Goal: Task Accomplishment & Management: Complete application form

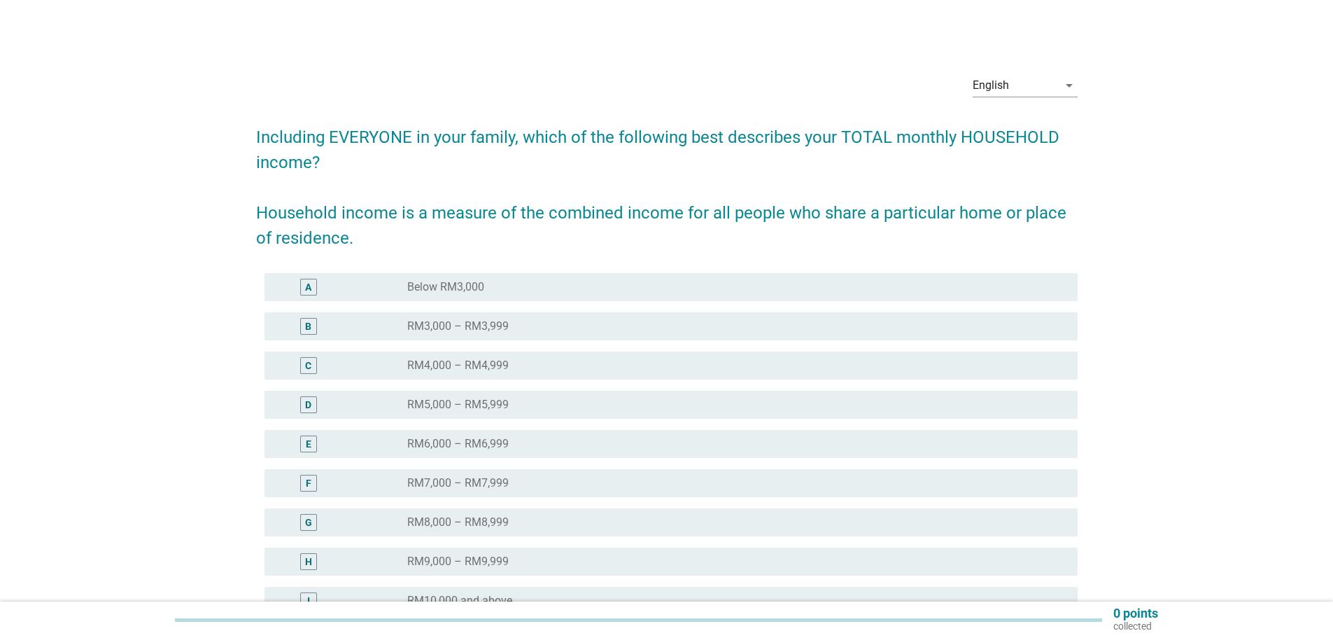
click at [1023, 97] on div "English arrow_drop_down" at bounding box center [1025, 92] width 105 height 36
click at [1014, 84] on div "English" at bounding box center [1015, 85] width 85 height 22
click at [1013, 133] on div "Bahasa Melayu" at bounding box center [1024, 130] width 83 height 17
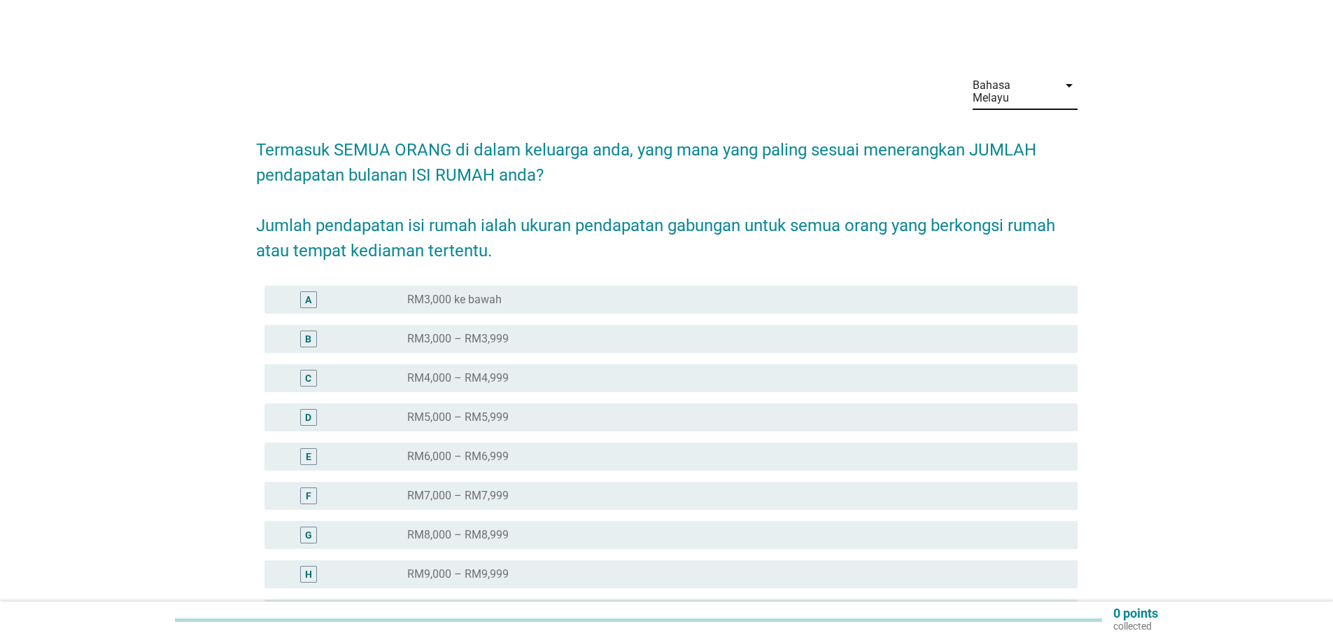
click at [601, 403] on div "D radio_button_unchecked RM5,000 – RM5,999" at bounding box center [671, 417] width 813 height 28
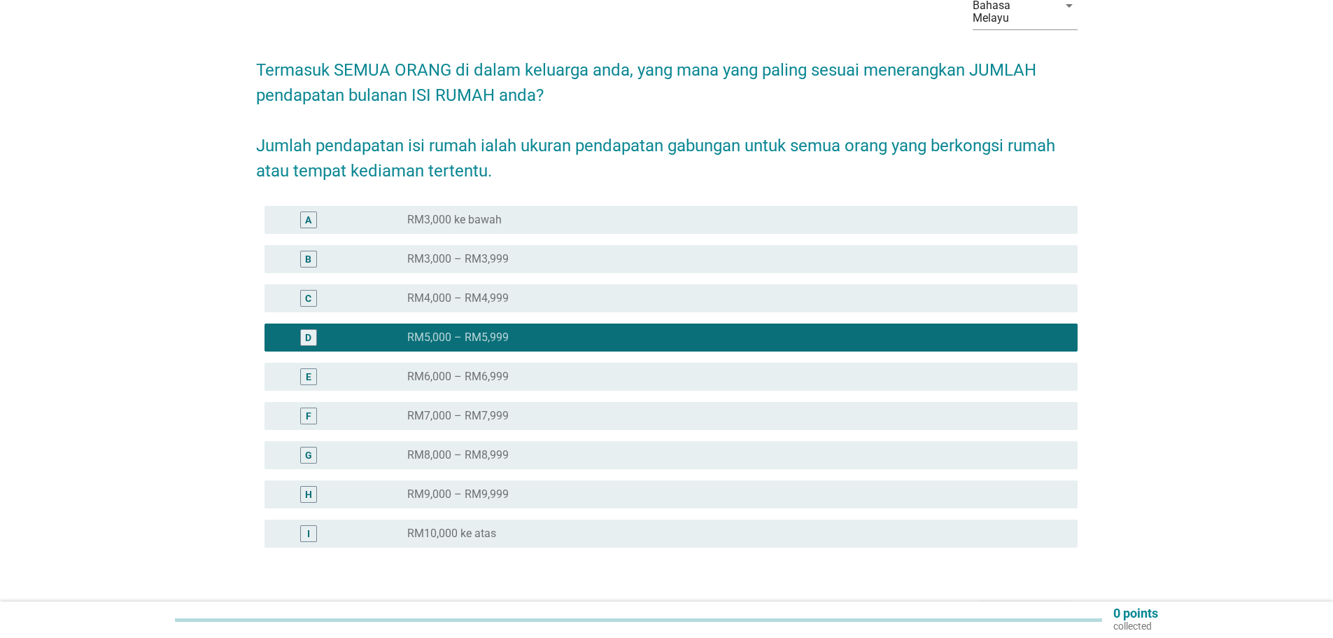
scroll to position [160, 0]
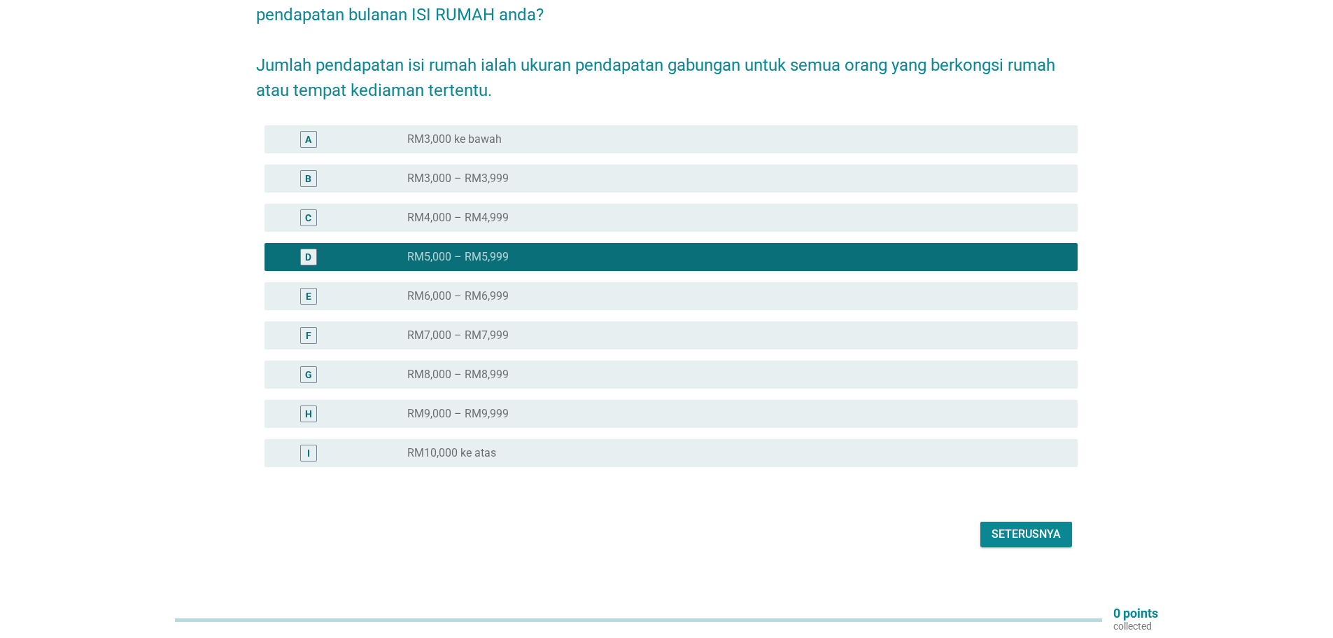
click at [1035, 526] on div "Seterusnya" at bounding box center [1026, 534] width 69 height 17
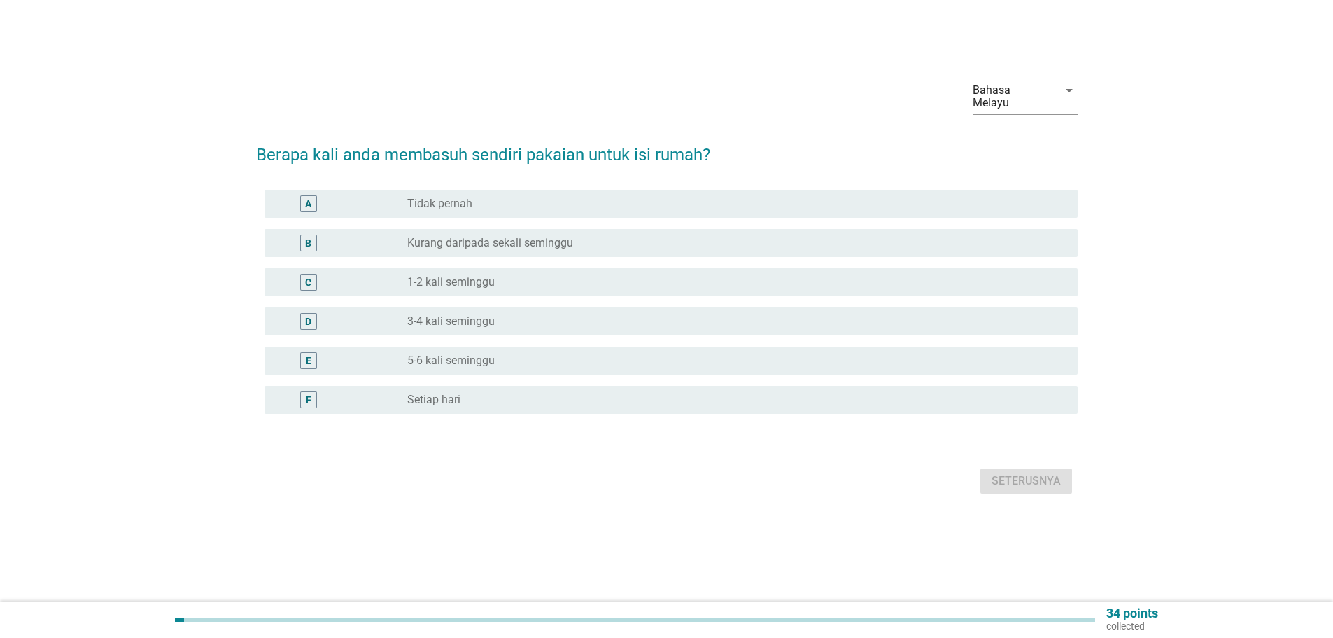
scroll to position [0, 0]
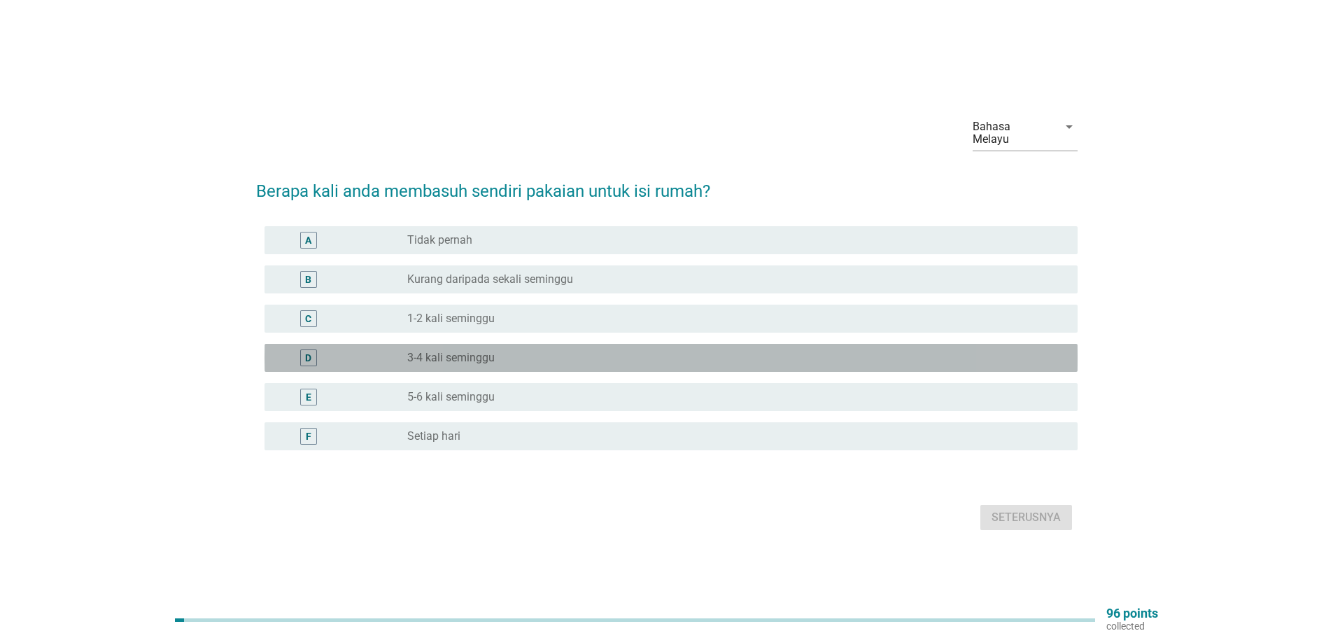
click at [545, 351] on div "radio_button_unchecked 3-4 kali seminggu" at bounding box center [731, 358] width 648 height 14
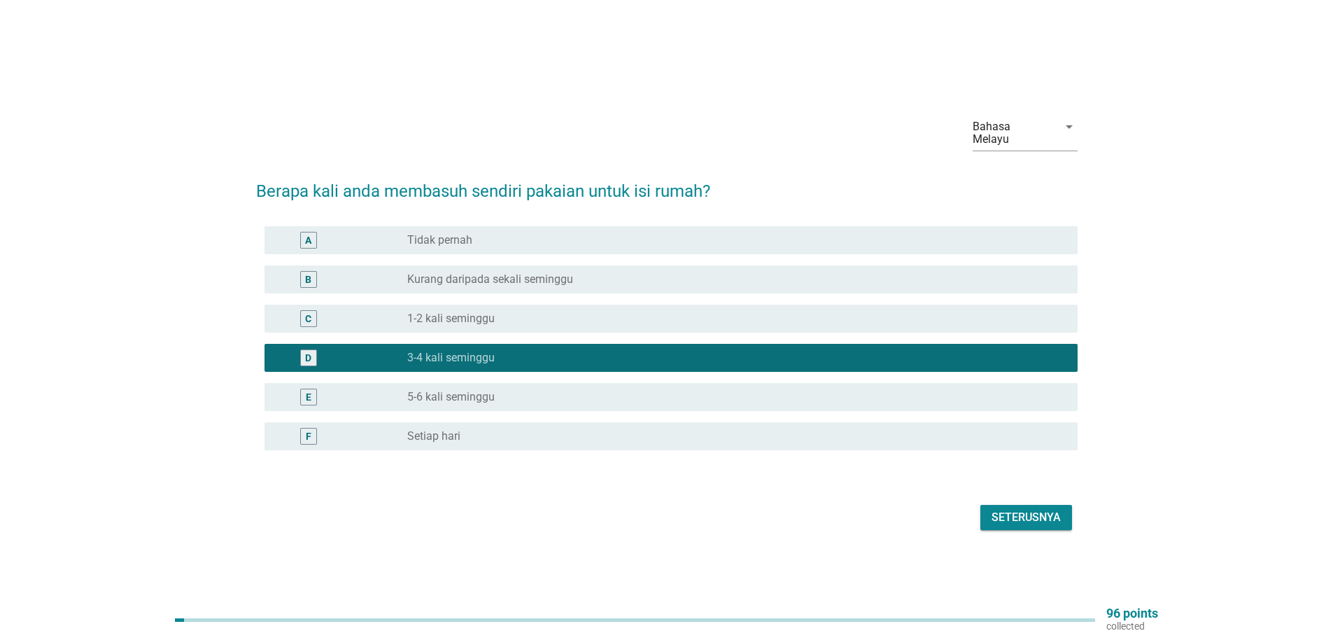
click at [1026, 510] on div "Seterusnya" at bounding box center [1026, 517] width 69 height 17
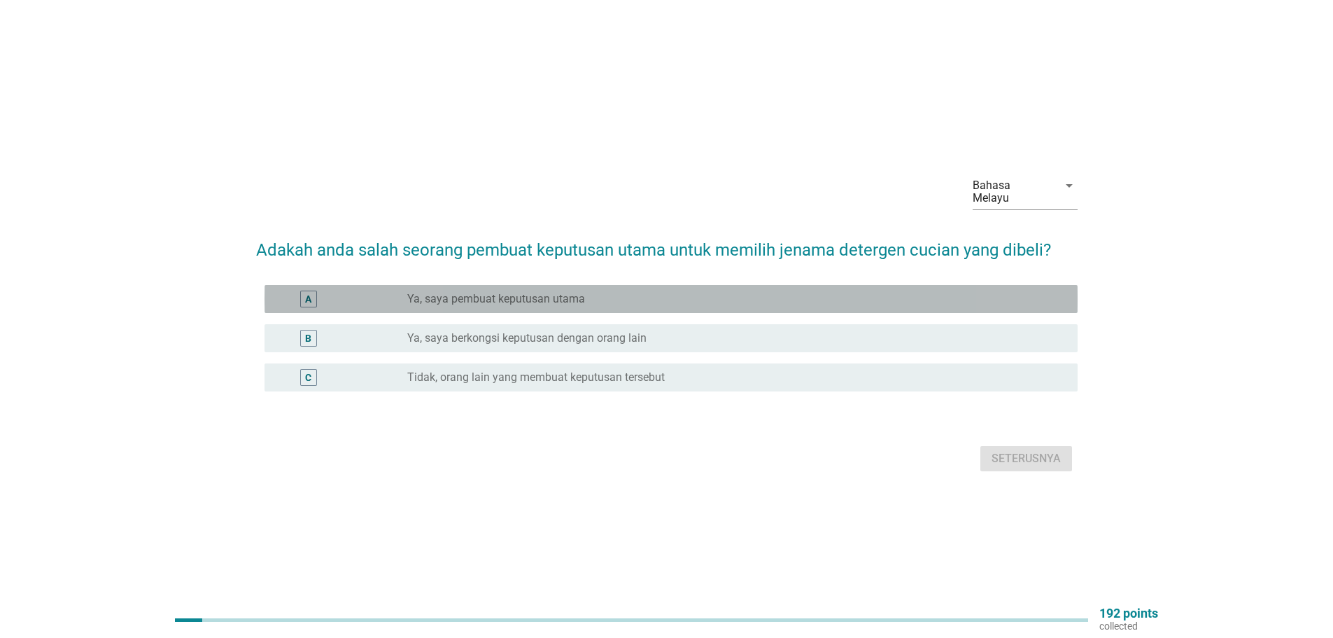
click at [668, 292] on div "radio_button_unchecked Ya, saya pembuat keputusan utama" at bounding box center [731, 299] width 648 height 14
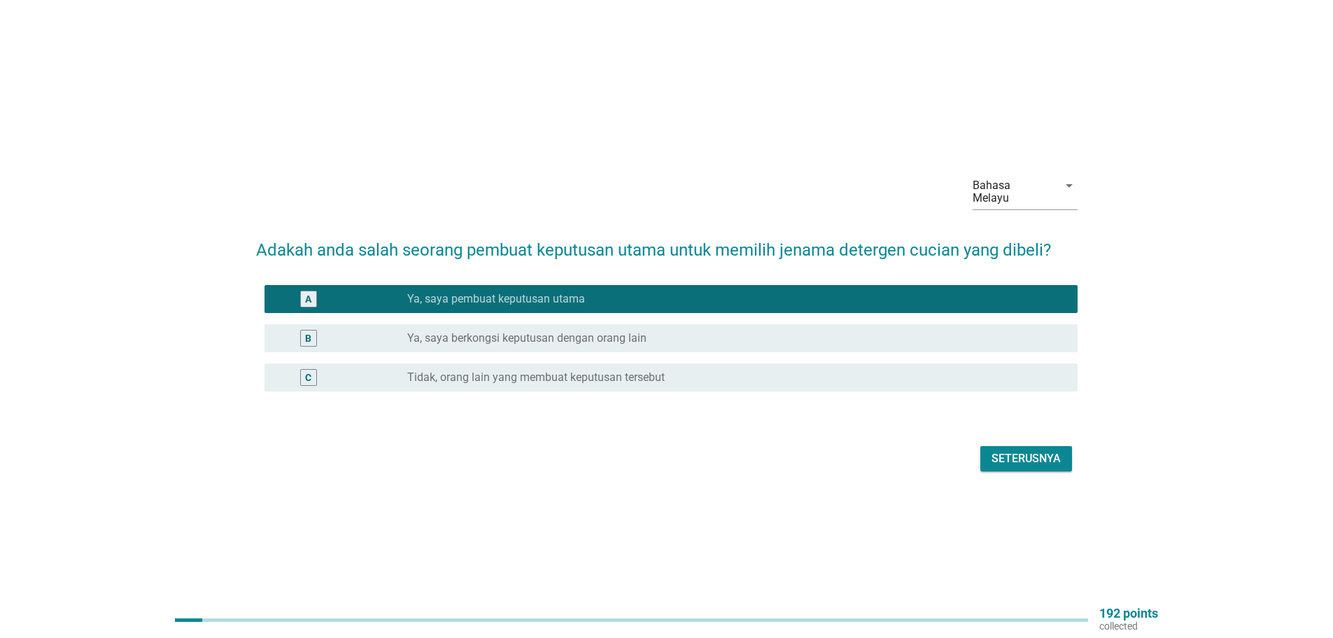
click at [1025, 450] on div "Seterusnya" at bounding box center [1026, 458] width 69 height 17
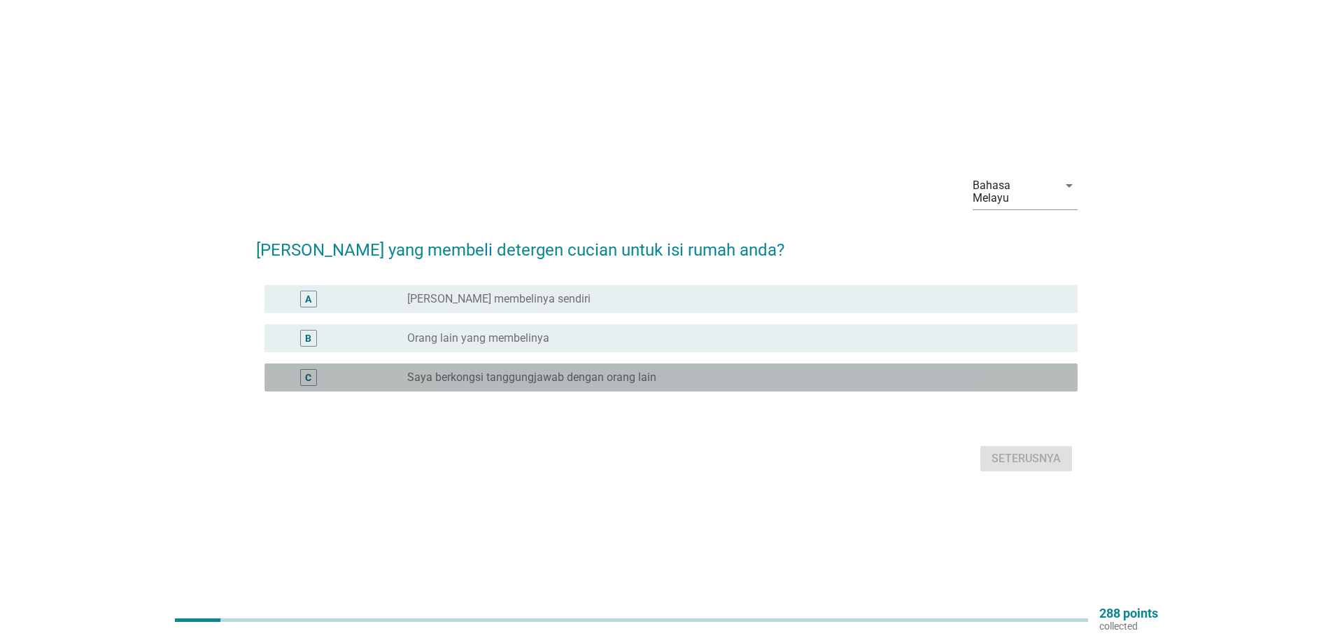
click at [564, 371] on label "Saya berkongsi tanggungjawab dengan orang lain" at bounding box center [531, 377] width 249 height 14
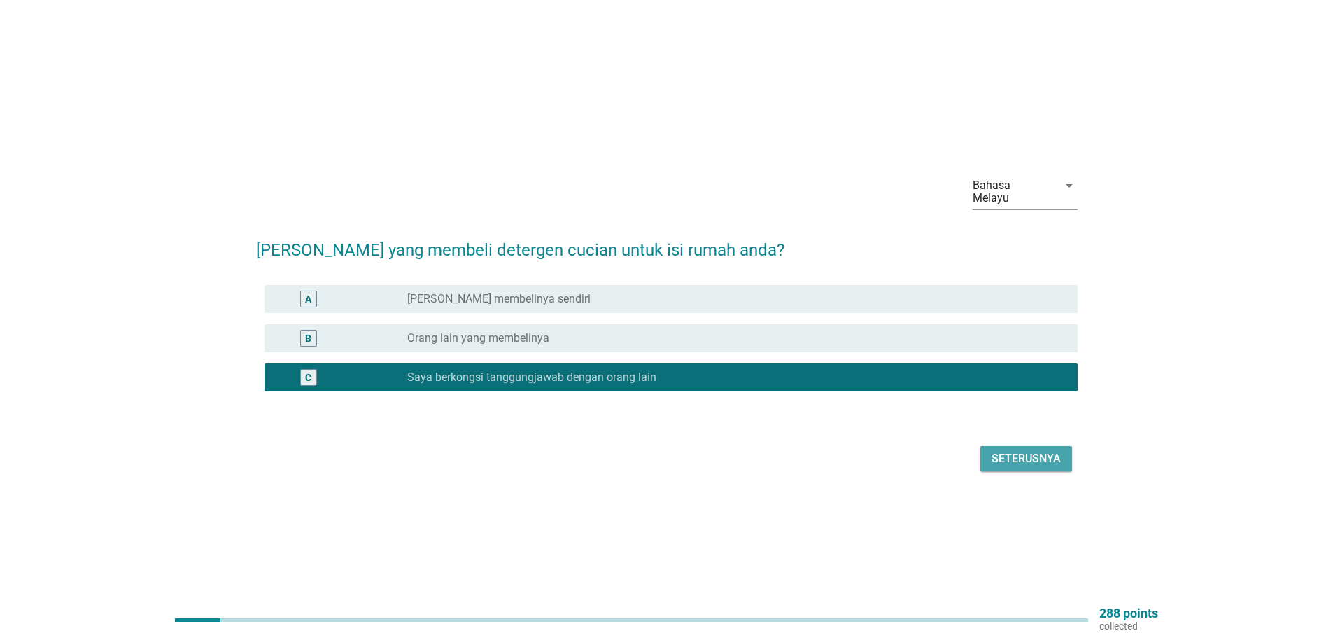
click at [1035, 454] on div "Seterusnya" at bounding box center [1026, 458] width 69 height 17
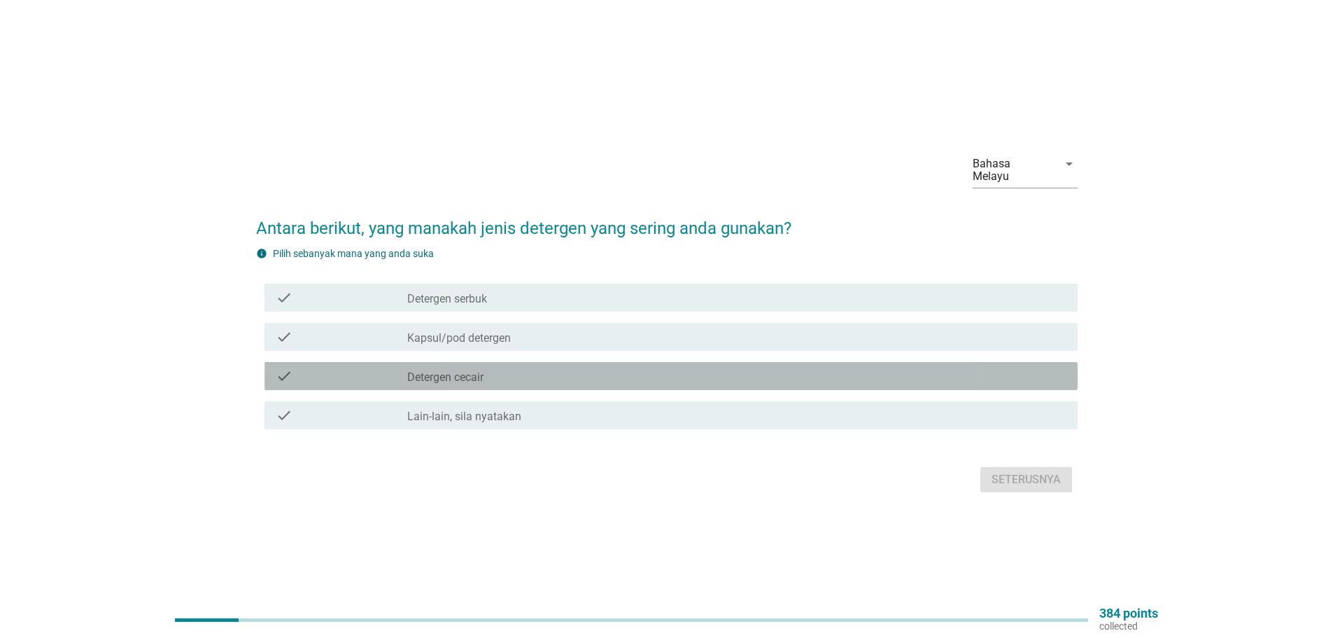
click at [546, 370] on div "check_box_outline_blank Detergen cecair" at bounding box center [736, 375] width 659 height 17
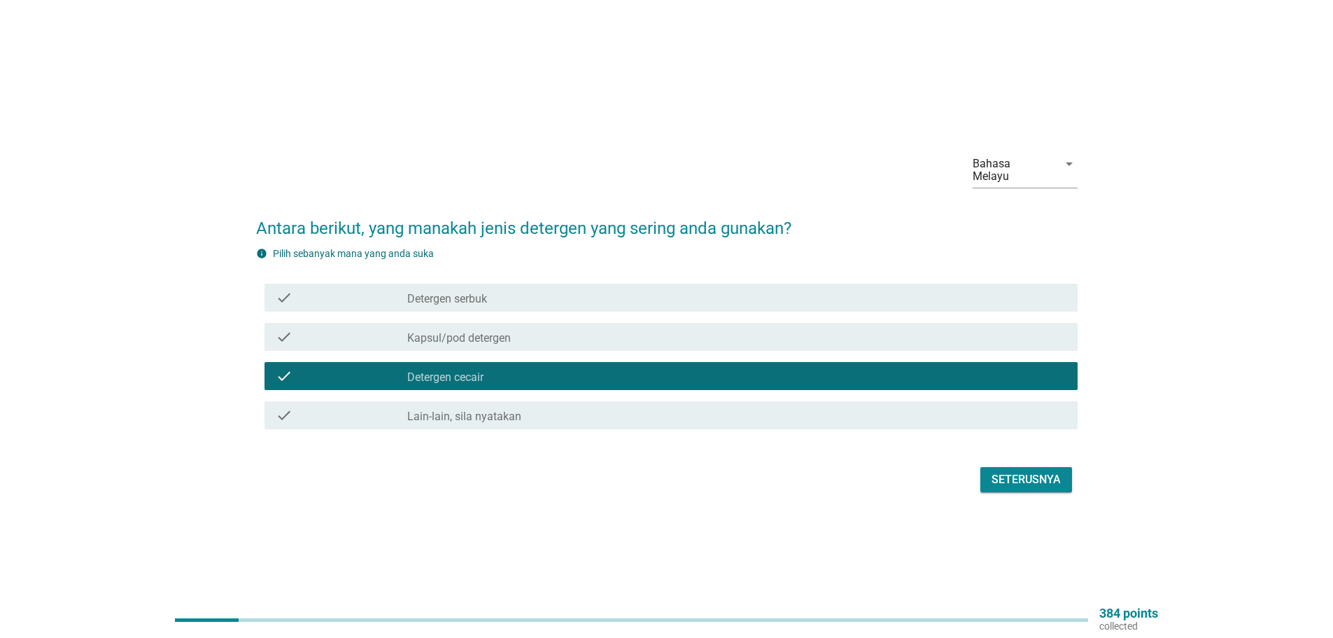
click at [1014, 482] on button "Seterusnya" at bounding box center [1027, 479] width 92 height 25
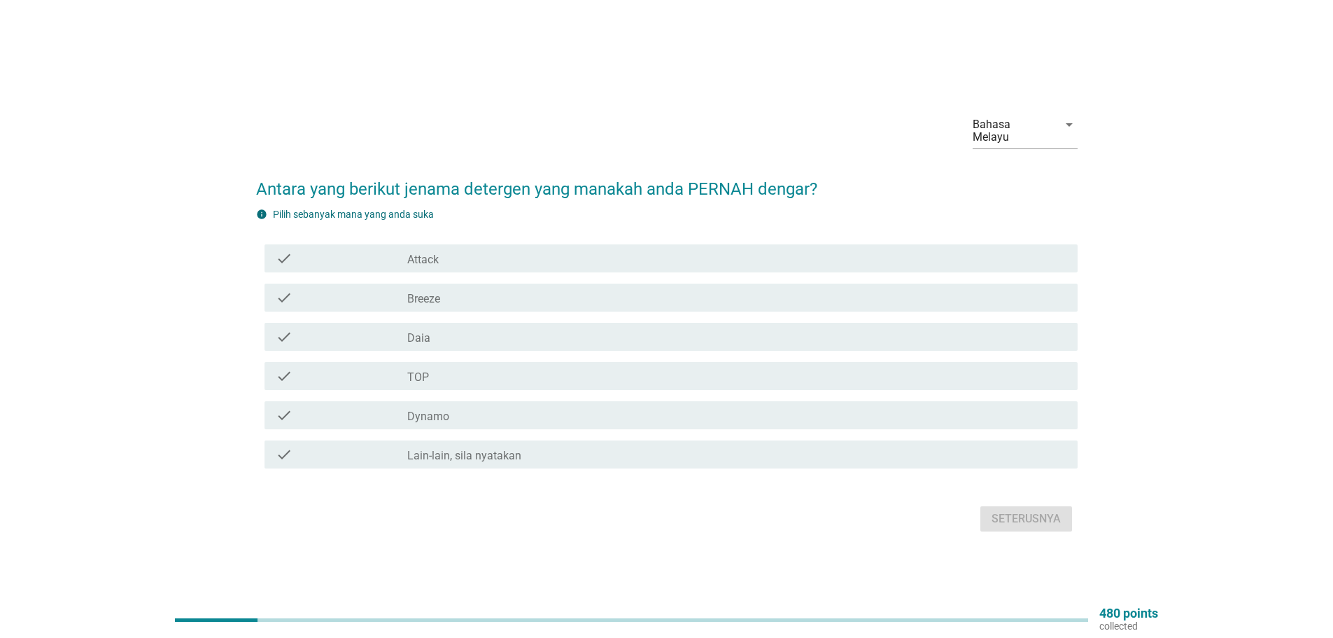
click at [535, 369] on div "check_box_outline_blank TOP" at bounding box center [736, 375] width 659 height 17
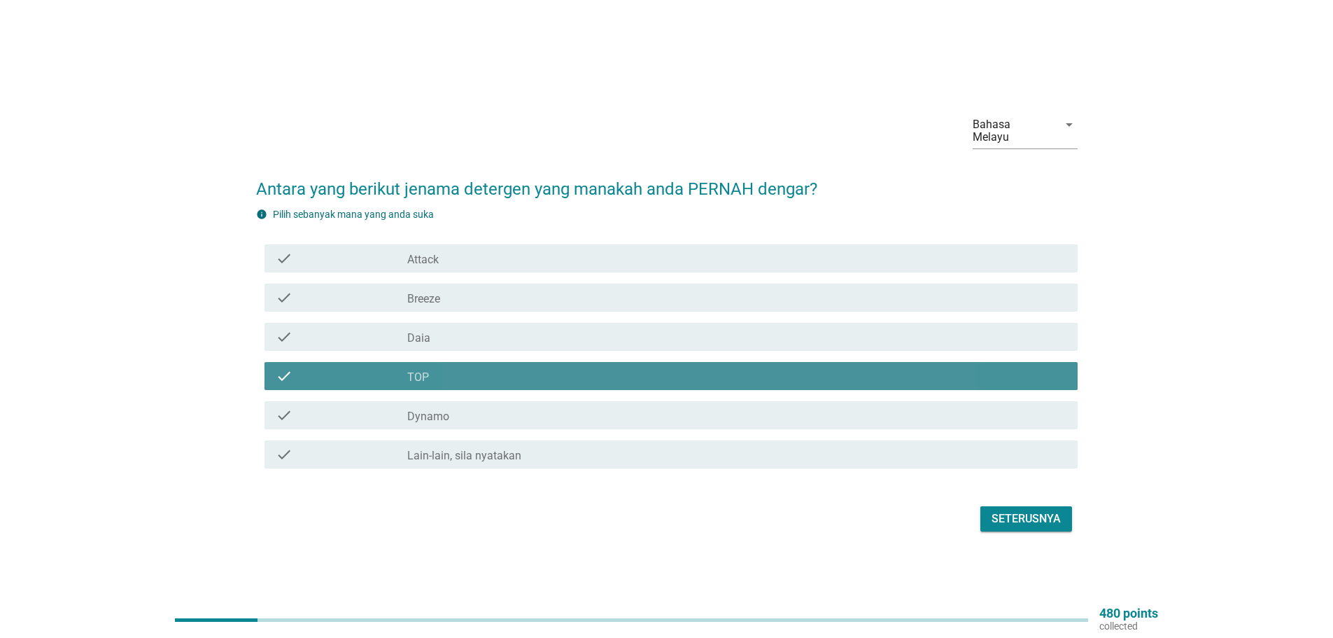
click at [529, 407] on div "check_box_outline_blank Dynamo" at bounding box center [736, 415] width 659 height 17
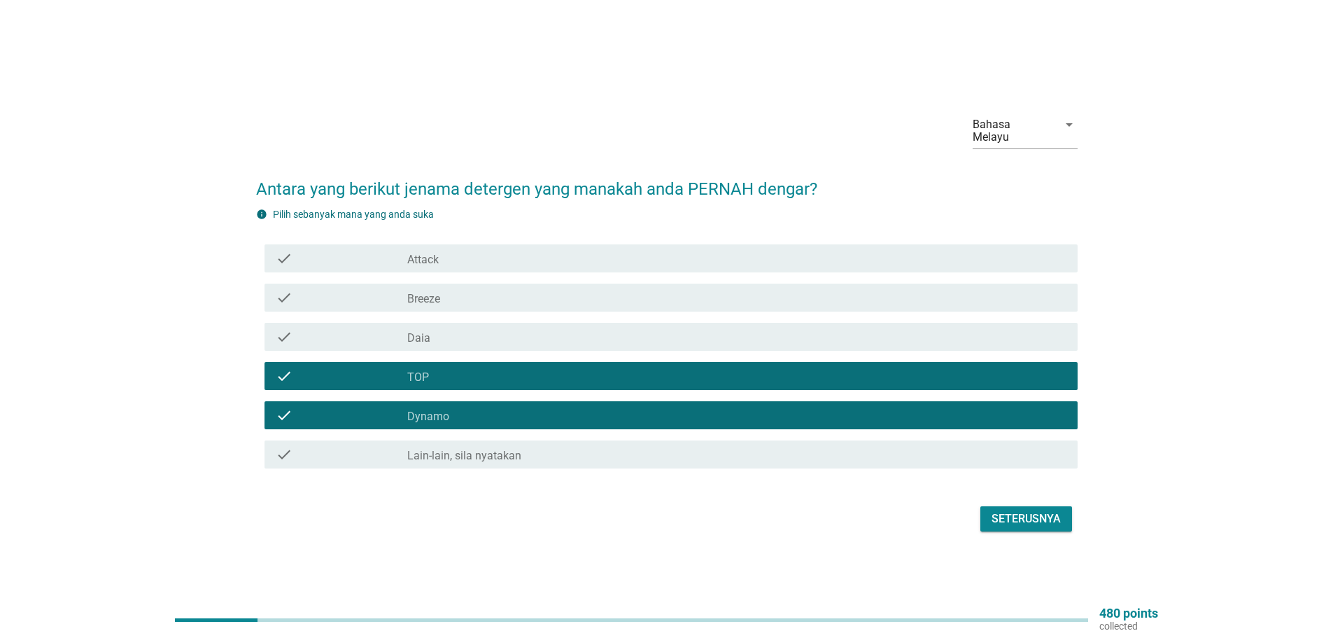
click at [559, 278] on div "check check_box_outline_blank Breeze" at bounding box center [667, 297] width 822 height 39
click at [546, 291] on div "check_box_outline_blank Breeze" at bounding box center [736, 297] width 659 height 17
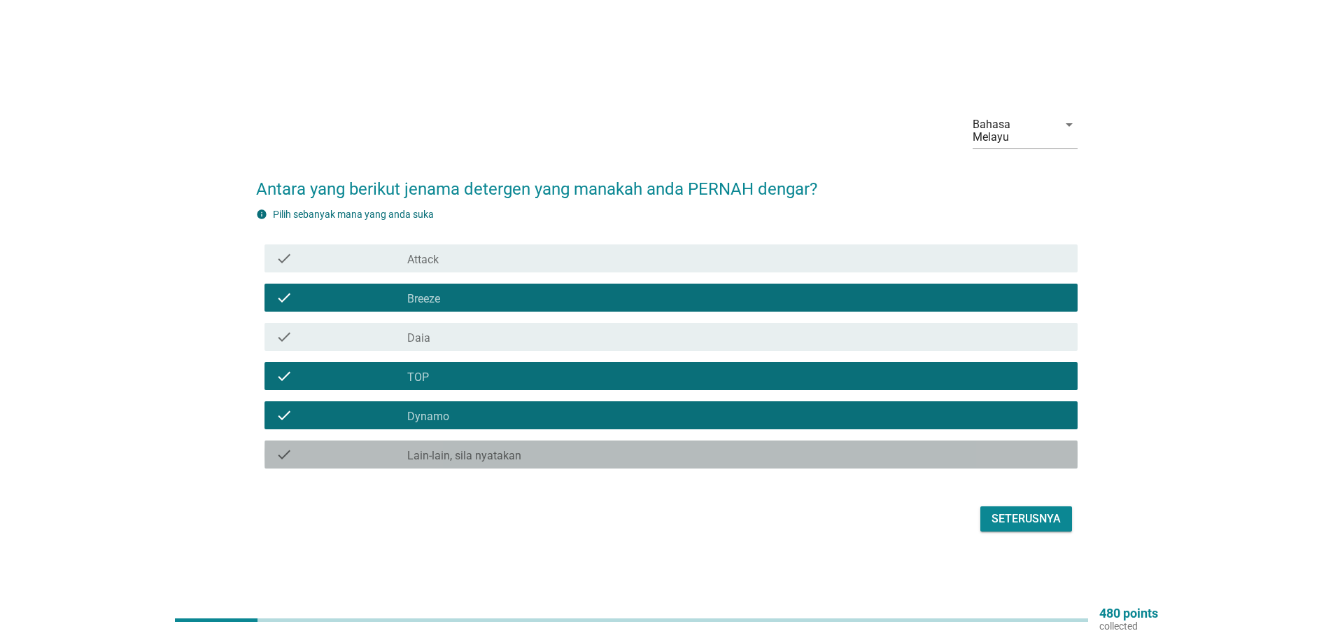
click at [557, 454] on div "check_box Lain-lain, sila nyatakan" at bounding box center [736, 454] width 659 height 17
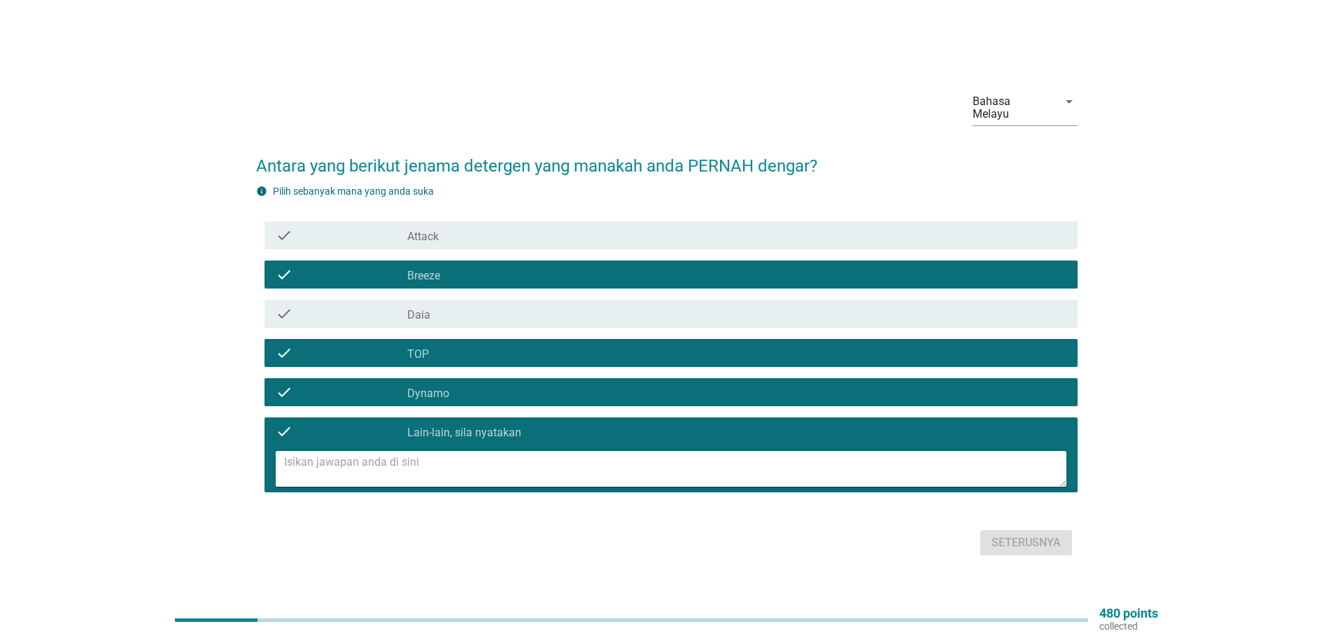
click at [517, 461] on textarea at bounding box center [675, 469] width 783 height 36
type textarea "JENAMA DI TIKTOK"
click at [1023, 538] on div "Seterusnya" at bounding box center [1026, 542] width 69 height 17
